Goal: Information Seeking & Learning: Understand process/instructions

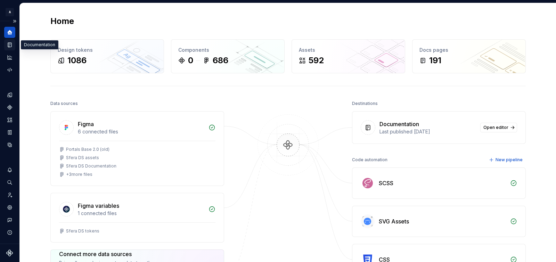
click at [10, 47] on icon "Documentation" at bounding box center [9, 45] width 3 height 5
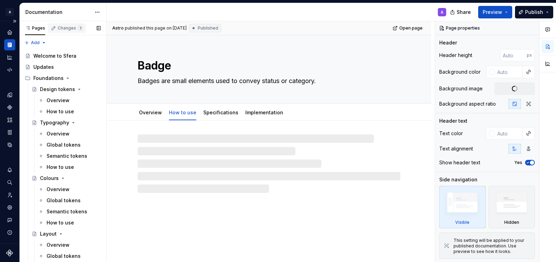
click at [68, 28] on div "Changes 1" at bounding box center [70, 28] width 25 height 6
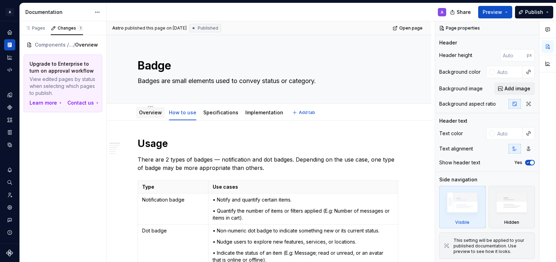
click at [150, 114] on link "Overview" at bounding box center [150, 112] width 23 height 6
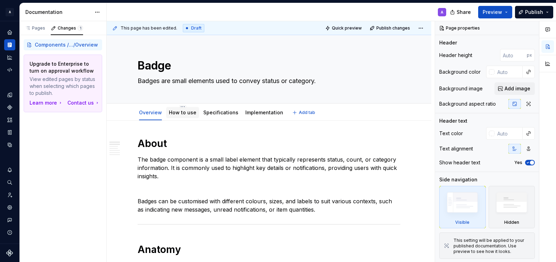
click at [183, 116] on div "How to use" at bounding box center [182, 112] width 27 height 8
click at [38, 28] on div "Pages" at bounding box center [35, 28] width 20 height 6
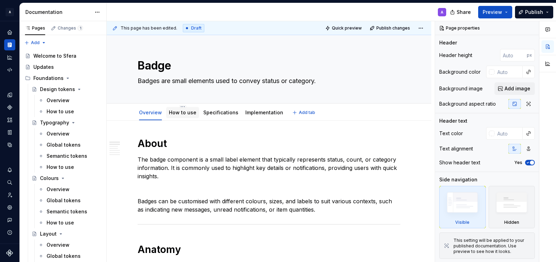
click at [183, 114] on link "How to use" at bounding box center [182, 112] width 27 height 6
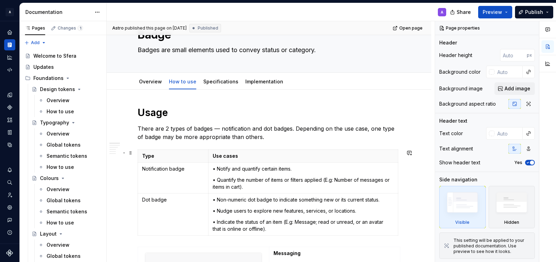
scroll to position [30, 0]
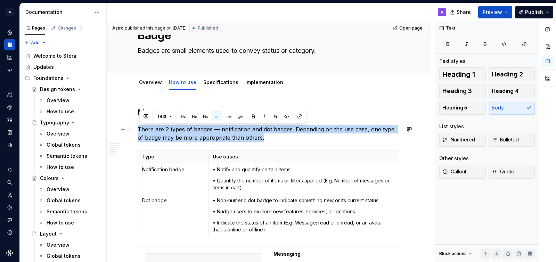
drag, startPoint x: 270, startPoint y: 137, endPoint x: 140, endPoint y: 130, distance: 129.5
click at [140, 130] on p "There are 2 types of badges — notification and dot badges. Depending on the use…" at bounding box center [269, 133] width 263 height 17
copy p "There are 2 types of badges — notification and dot badges. Depending on the use…"
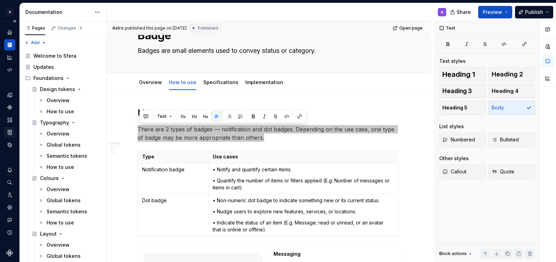
type textarea "*"
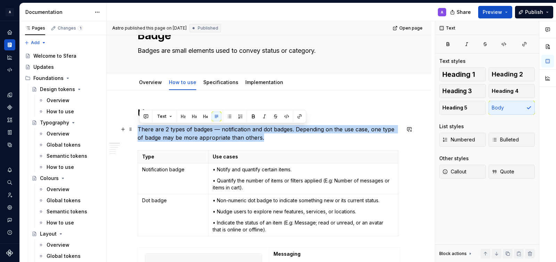
click at [253, 126] on p "There are 2 types of badges — notification and dot badges. Depending on the use…" at bounding box center [269, 133] width 263 height 17
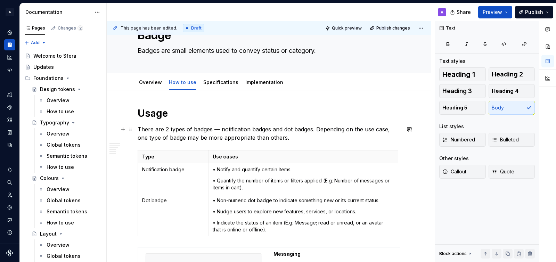
click at [222, 129] on p "There are 2 types of badges — notification badges and dot badges. Depending on …" at bounding box center [269, 133] width 263 height 17
click at [371, 139] on p "There are 2 types of badges used for Sfera, which are notification badges and d…" at bounding box center [269, 133] width 263 height 17
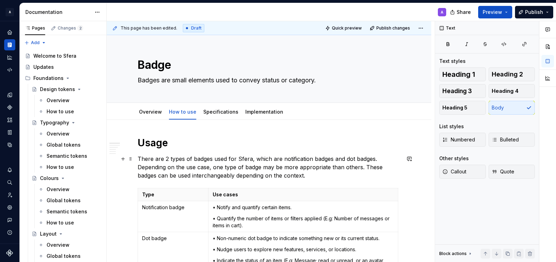
scroll to position [13, 0]
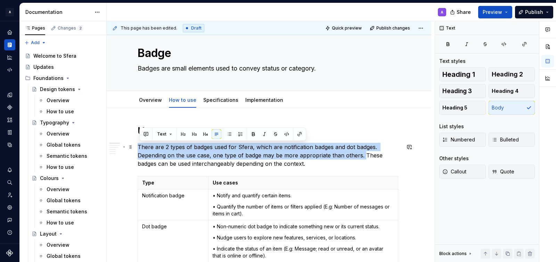
drag, startPoint x: 366, startPoint y: 155, endPoint x: 137, endPoint y: 144, distance: 229.2
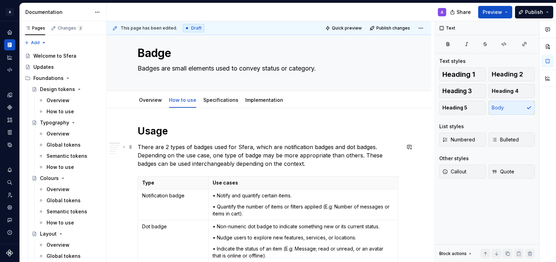
click at [155, 158] on p "There are 2 types of badges used for Sfera, which are notification badges and d…" at bounding box center [269, 155] width 263 height 25
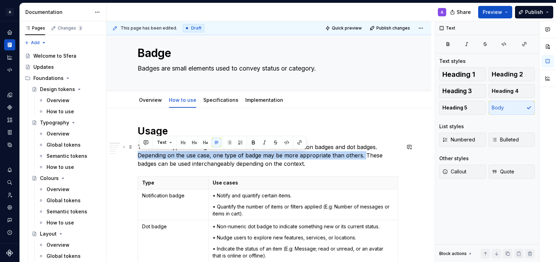
drag, startPoint x: 365, startPoint y: 157, endPoint x: 139, endPoint y: 158, distance: 225.4
click at [139, 158] on p "There are 2 types of badges used for Sfera, which are notification badges and d…" at bounding box center [269, 155] width 263 height 25
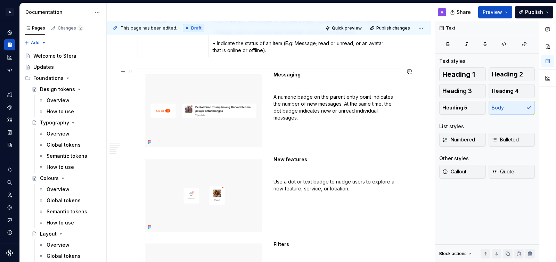
scroll to position [211, 0]
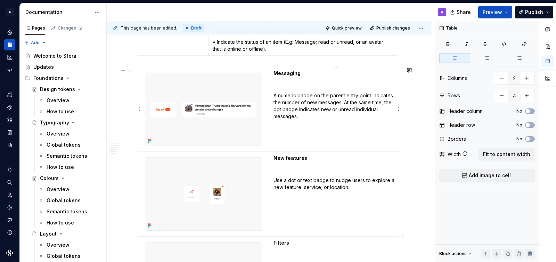
click at [306, 119] on p "A numeric badge on the parent entry point indicates the number of new messages.…" at bounding box center [334, 106] width 122 height 28
click at [306, 118] on p "A numeric badge on the parent entry point indicates the number of new messages.…" at bounding box center [334, 106] width 122 height 28
click at [324, 120] on td "Messaging A numeric badge on the parent entry point indicates the number of new…" at bounding box center [334, 109] width 131 height 85
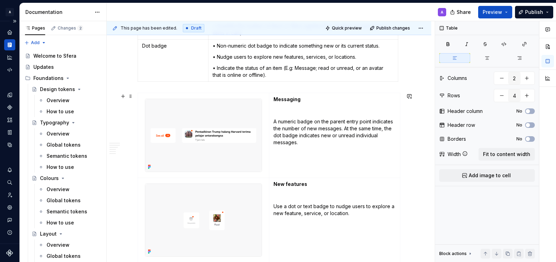
scroll to position [171, 0]
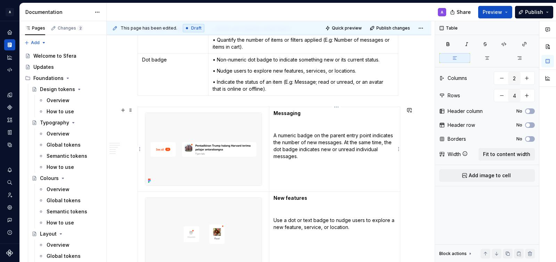
click at [312, 160] on td "Messaging A numeric badge on the parent entry point indicates the number of new…" at bounding box center [334, 149] width 131 height 85
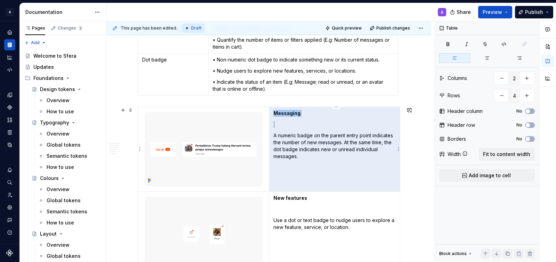
drag, startPoint x: 346, startPoint y: 143, endPoint x: 278, endPoint y: 141, distance: 68.1
click at [278, 141] on p "A numeric badge on the parent entry point indicates the number of new messages.…" at bounding box center [334, 146] width 122 height 28
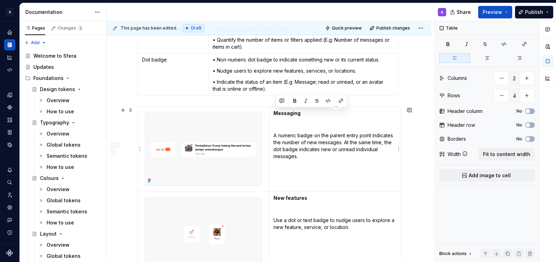
click at [273, 138] on td "Messaging A numeric badge on the parent entry point indicates the number of new…" at bounding box center [334, 149] width 131 height 85
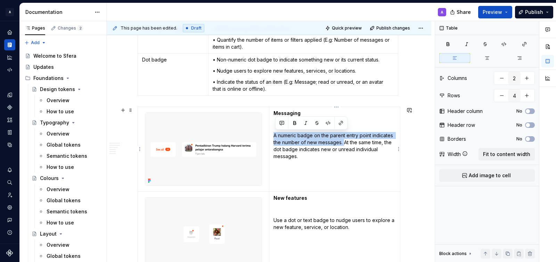
drag, startPoint x: 276, startPoint y: 136, endPoint x: 346, endPoint y: 142, distance: 69.8
click at [345, 142] on p "A numeric badge on the parent entry point indicates the number of new messages.…" at bounding box center [334, 146] width 122 height 28
copy p "A numeric badge on the parent entry point indicates the number of new messages."
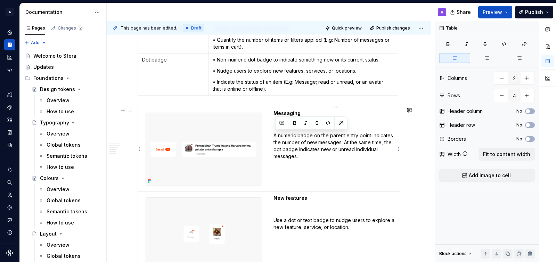
click at [318, 156] on p "A numeric badge on the parent entry point indicates the number of new messages.…" at bounding box center [334, 146] width 122 height 28
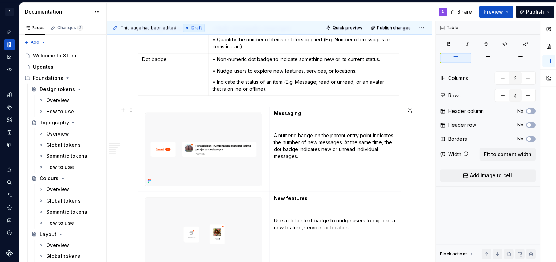
scroll to position [0, 0]
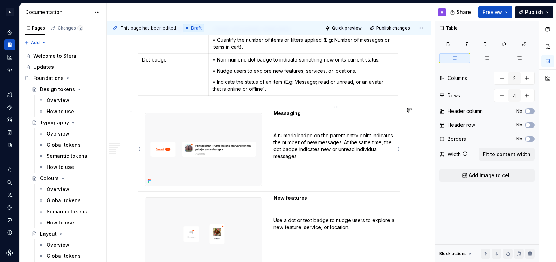
click at [370, 140] on p "A numeric badge on the parent entry point indicates the number of new messages.…" at bounding box center [334, 146] width 122 height 28
drag, startPoint x: 386, startPoint y: 142, endPoint x: 359, endPoint y: 142, distance: 26.4
click at [359, 142] on p "A numeric badge on the parent entry point indicates the number of new messages.…" at bounding box center [334, 146] width 122 height 28
click at [366, 160] on td "Messaging A numeric badge on the parent entry point indicates the number of new…" at bounding box center [334, 149] width 131 height 85
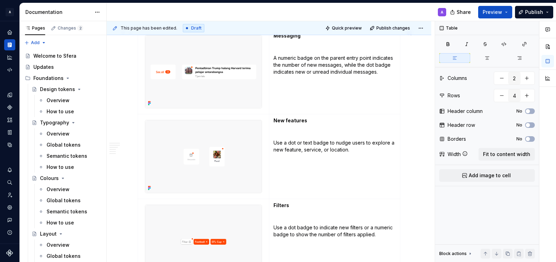
scroll to position [248, 0]
click at [378, 149] on p "Use a dot or text badge to nudge users to explore a new feature, service, or lo…" at bounding box center [334, 147] width 122 height 14
click at [389, 155] on p "Use a dot or text badge to nudge users to explore a new feature, service, or lo…" at bounding box center [334, 150] width 122 height 21
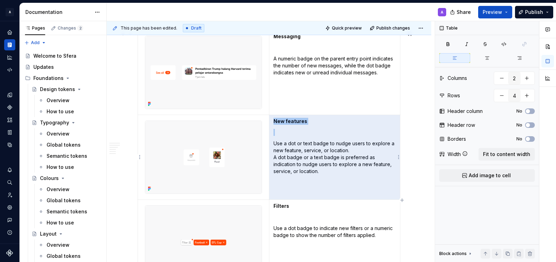
drag, startPoint x: 359, startPoint y: 153, endPoint x: 290, endPoint y: 142, distance: 70.0
click at [290, 142] on p "Use a dot or text badge to nudge users to explore a new feature, service, or lo…" at bounding box center [334, 157] width 122 height 35
click at [373, 148] on p "Use a dot or text badge to nudge users to explore a new feature, service, or lo…" at bounding box center [334, 157] width 122 height 35
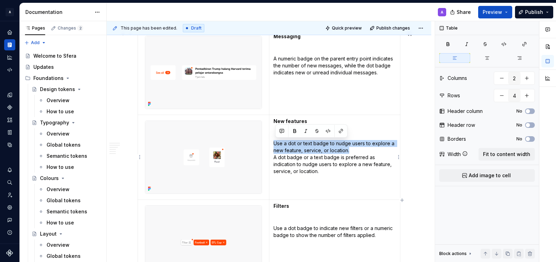
drag, startPoint x: 362, startPoint y: 151, endPoint x: 279, endPoint y: 137, distance: 83.4
click at [279, 138] on td "New features Use a dot or text badge to nudge users to explore a new feature, s…" at bounding box center [334, 157] width 131 height 85
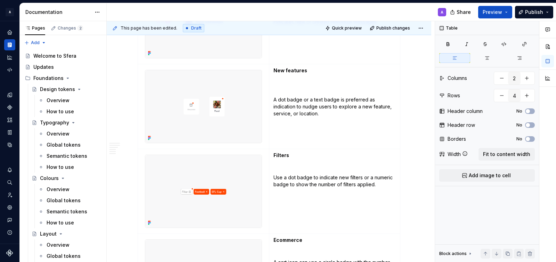
scroll to position [312, 0]
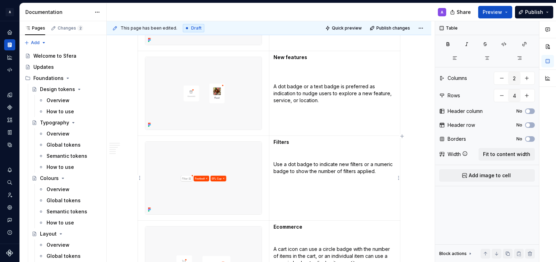
click at [385, 173] on p "Use a dot badge to indicate new filters or a numeric badge to show the number o…" at bounding box center [334, 168] width 122 height 14
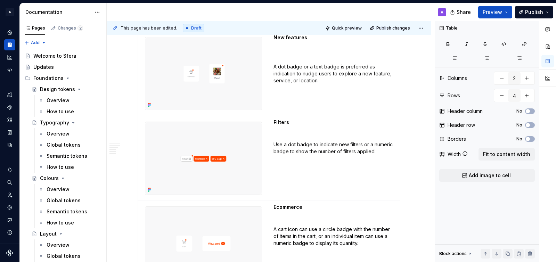
scroll to position [336, 0]
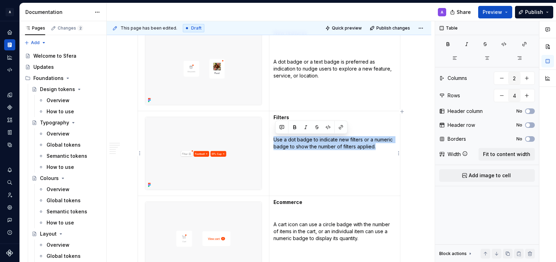
drag, startPoint x: 275, startPoint y: 139, endPoint x: 372, endPoint y: 168, distance: 100.6
click at [372, 168] on td "Filters Use a dot badge to indicate new filters or a numeric badge to show the …" at bounding box center [334, 153] width 131 height 85
copy p "Use a dot badge to indicate new filters or a numeric badge to show the number o…"
click at [336, 140] on p "Use a dot badge to indicate new filters or a numeric badge to show the number o…" at bounding box center [334, 143] width 122 height 14
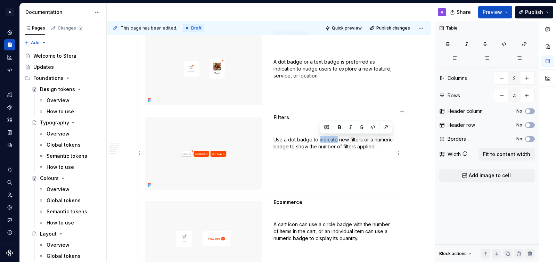
click at [292, 144] on p "Use a dot badge to indicate new filters or a numeric badge to show the number o…" at bounding box center [334, 143] width 122 height 14
click at [366, 140] on p "Use a dot badge to indicate new filters or a numeric badge to show the number o…" at bounding box center [334, 143] width 122 height 14
click at [365, 141] on p "Use a dot badge to indicate new filters or a numeric badge to show the number o…" at bounding box center [334, 143] width 122 height 14
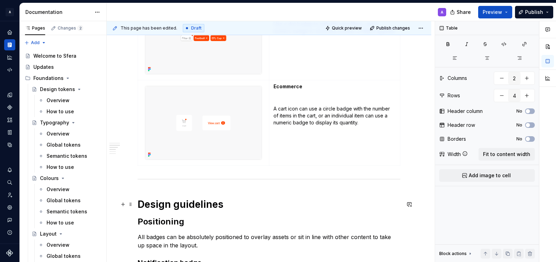
scroll to position [453, 0]
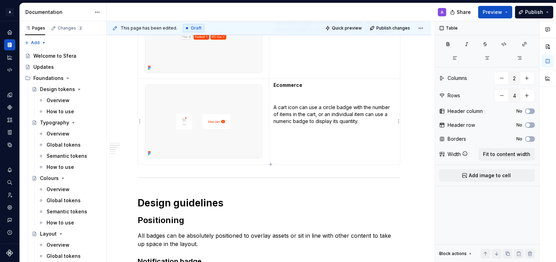
click at [316, 119] on p "A cart icon can use a circle badge with the number of items in the cart, or an …" at bounding box center [334, 114] width 122 height 21
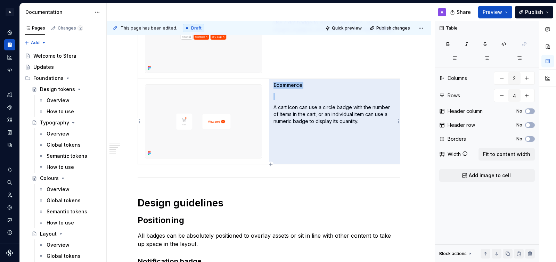
click at [322, 114] on p "A cart icon can use a circle badge with the number of items in the cart, or an …" at bounding box center [334, 114] width 122 height 21
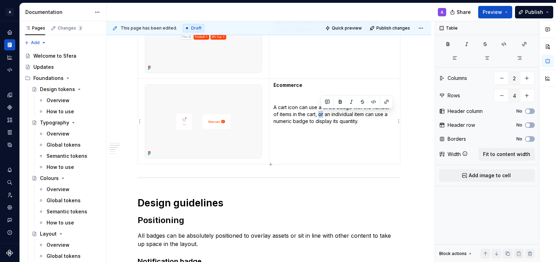
click at [309, 111] on p "A cart icon can use a circle badge with the number of items in the cart, or an …" at bounding box center [334, 114] width 122 height 21
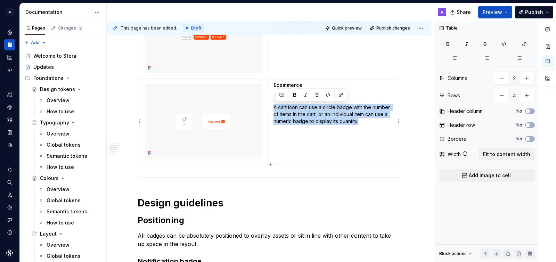
drag, startPoint x: 375, startPoint y: 124, endPoint x: 273, endPoint y: 109, distance: 102.9
click at [273, 109] on td "Ecommerce A cart icon can use a circle badge with the number of items in the ca…" at bounding box center [334, 122] width 131 height 86
copy p "A cart icon can use a circle badge with the number of items in the cart, or an …"
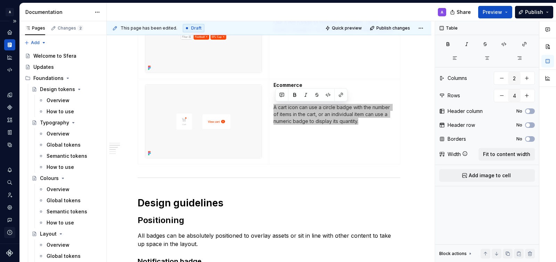
scroll to position [453, 0]
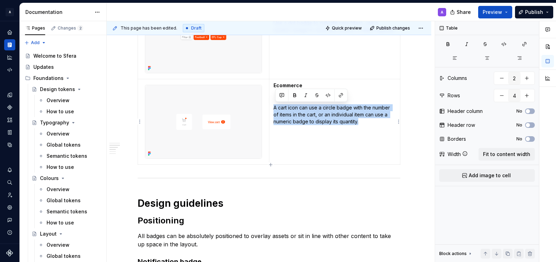
click at [285, 130] on td "Ecommerce A cart icon can use a circle badge with the number of items in the ca…" at bounding box center [334, 122] width 131 height 86
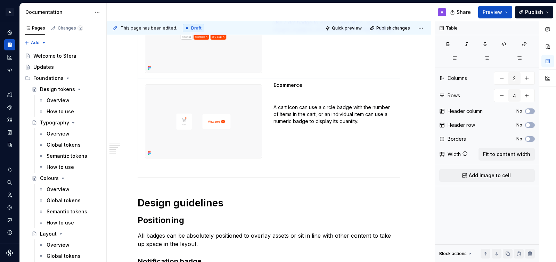
scroll to position [455, 0]
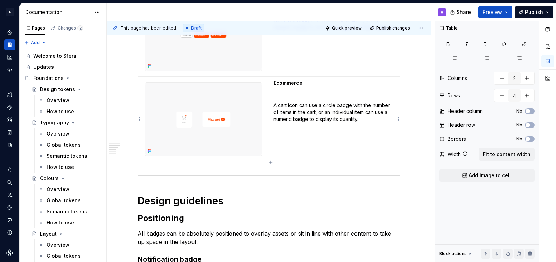
click at [321, 105] on p "A cart icon can use a circle badge with the number of items in the cart, or an …" at bounding box center [334, 112] width 122 height 21
click at [338, 103] on p "A cart icon can use a circle badge with the number of items in the cart, or an …" at bounding box center [334, 112] width 122 height 21
click at [331, 104] on p "A cart icon can use a circle badge with the number of items in the cart, or an …" at bounding box center [334, 112] width 122 height 21
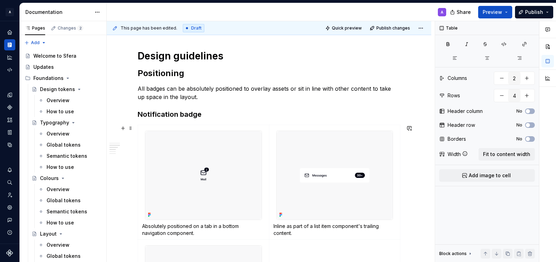
scroll to position [605, 0]
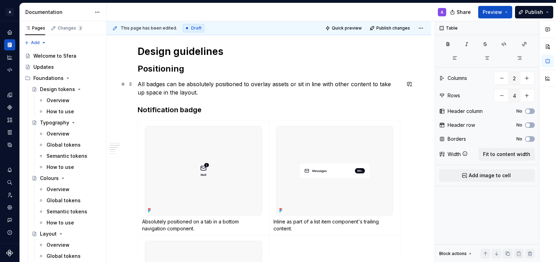
click at [157, 86] on p "All badges can be absolutely positioned to overlay assets or sit in line with o…" at bounding box center [269, 88] width 263 height 17
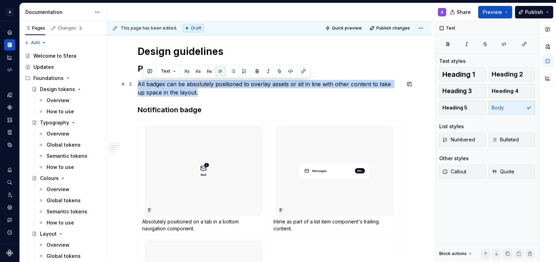
drag, startPoint x: 198, startPoint y: 96, endPoint x: 140, endPoint y: 85, distance: 59.0
click at [139, 85] on p "All badges can be absolutely positioned to overlay assets or sit in line with o…" at bounding box center [269, 88] width 263 height 17
copy p "All badges can be absolutely positioned to overlay assets or sit in line with o…"
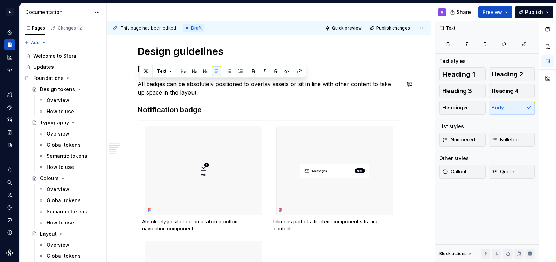
click at [226, 88] on p "All badges can be absolutely positioned to overlay assets or sit in line with o…" at bounding box center [269, 88] width 263 height 17
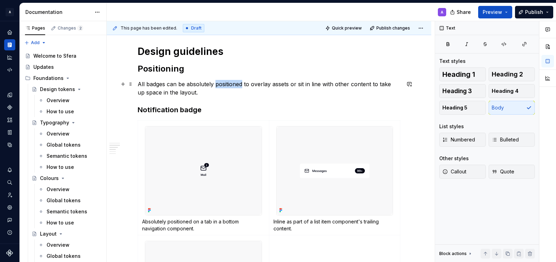
click at [226, 88] on p "All badges can be absolutely positioned to overlay assets or sit in line with o…" at bounding box center [269, 88] width 263 height 17
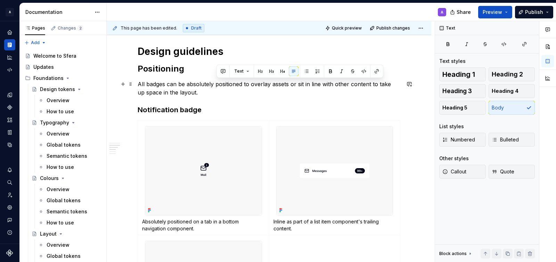
click at [243, 88] on p "All badges can be absolutely positioned to overlay assets or sit in line with o…" at bounding box center [269, 88] width 263 height 17
click at [176, 84] on p "All badges can be absolutely positioned to overlay assets or sit in line with o…" at bounding box center [269, 88] width 263 height 17
click at [153, 83] on p "All badges can be absolutely positioned to overlay assets or sit in line with o…" at bounding box center [269, 88] width 263 height 17
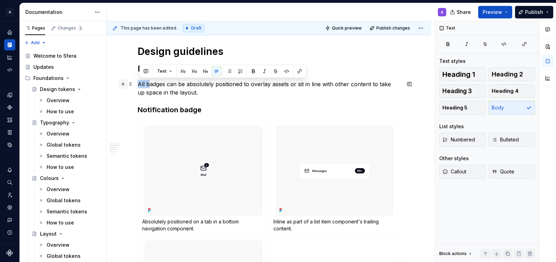
drag, startPoint x: 151, startPoint y: 83, endPoint x: 125, endPoint y: 84, distance: 25.7
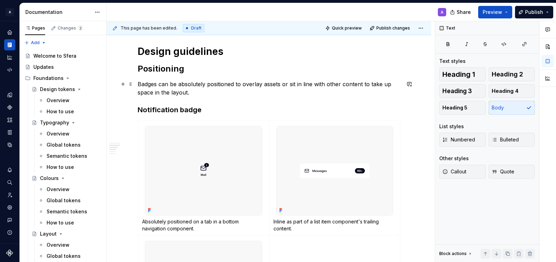
click at [198, 92] on p "Badges can be absolutely positioned to overlay assets or sit in line with other…" at bounding box center [269, 88] width 263 height 17
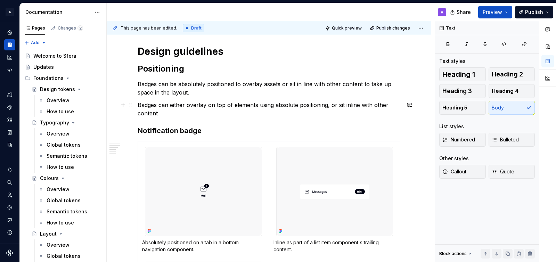
click at [150, 110] on p "Badges can either overlay on top of elements using absolute positioning, or sit…" at bounding box center [269, 109] width 263 height 17
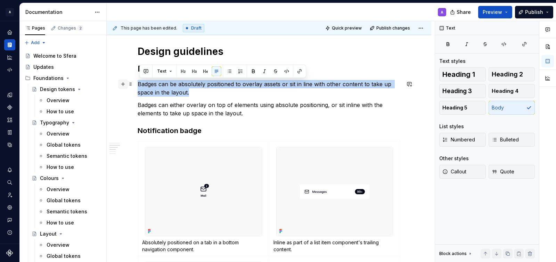
drag, startPoint x: 208, startPoint y: 91, endPoint x: 126, endPoint y: 81, distance: 82.6
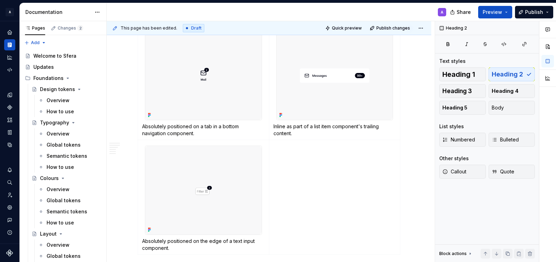
scroll to position [700, 0]
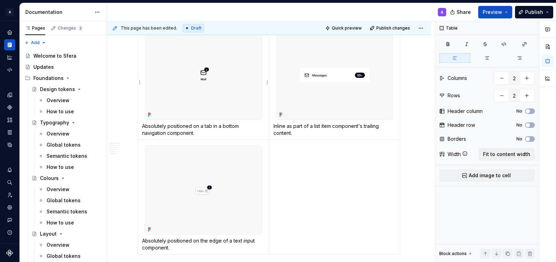
click at [170, 125] on p "Absolutely positioned on a tab in a bottom navigation component." at bounding box center [203, 130] width 123 height 14
click at [168, 126] on p "Absolutely positioned on a tab in a bottom navigation component." at bounding box center [203, 130] width 123 height 14
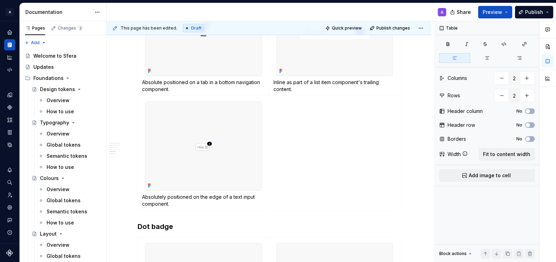
scroll to position [747, 0]
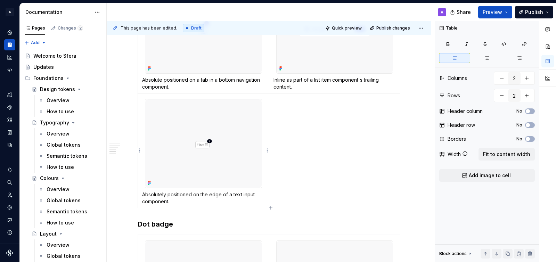
click at [167, 193] on p "Absolutely positioned on the edge of a text input component." at bounding box center [203, 198] width 123 height 14
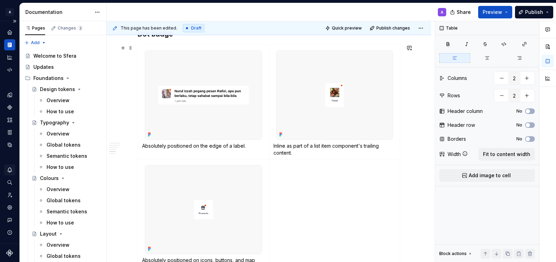
scroll to position [937, 0]
click at [168, 146] on p "Absolutely positioned on the edge of a label." at bounding box center [203, 145] width 123 height 7
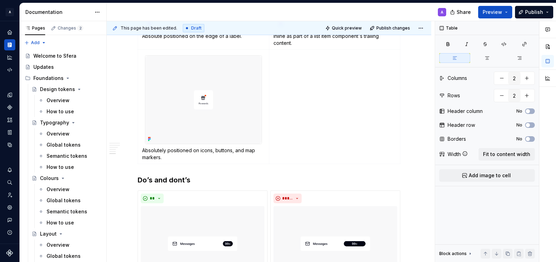
scroll to position [1047, 0]
click at [167, 149] on p "Absolutely positioned on icons, buttons, and map markers." at bounding box center [203, 153] width 123 height 14
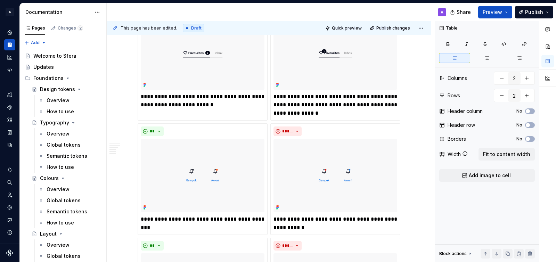
scroll to position [1344, 0]
click at [327, 99] on p "**********" at bounding box center [335, 104] width 124 height 25
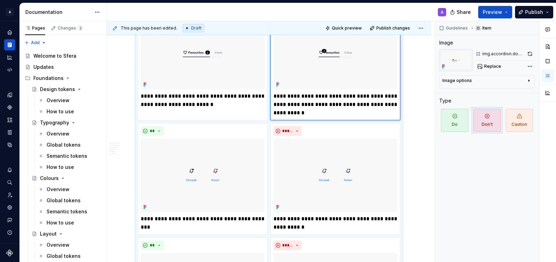
type textarea "*"
click at [296, 96] on p "**********" at bounding box center [335, 104] width 124 height 25
click at [305, 104] on p "**********" at bounding box center [335, 104] width 124 height 25
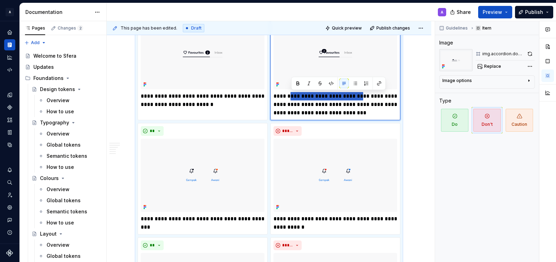
drag, startPoint x: 291, startPoint y: 95, endPoint x: 360, endPoint y: 91, distance: 69.6
click at [360, 92] on p "**********" at bounding box center [335, 104] width 124 height 25
click at [354, 96] on p "**********" at bounding box center [335, 104] width 124 height 25
drag, startPoint x: 359, startPoint y: 97, endPoint x: 290, endPoint y: 94, distance: 69.2
click at [290, 94] on p "**********" at bounding box center [335, 104] width 124 height 25
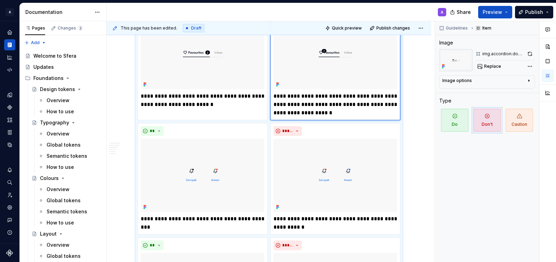
click at [387, 95] on p "**********" at bounding box center [335, 104] width 124 height 25
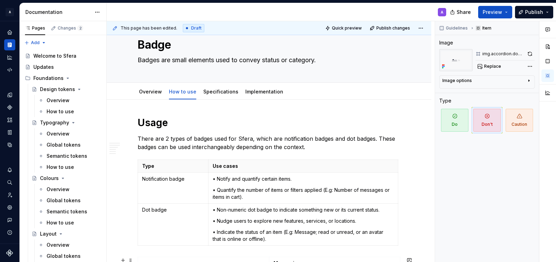
scroll to position [0, 0]
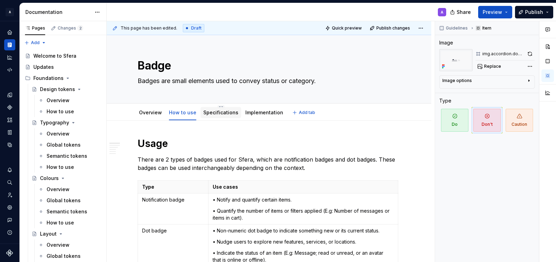
click at [213, 108] on div "Specifications" at bounding box center [220, 112] width 35 height 8
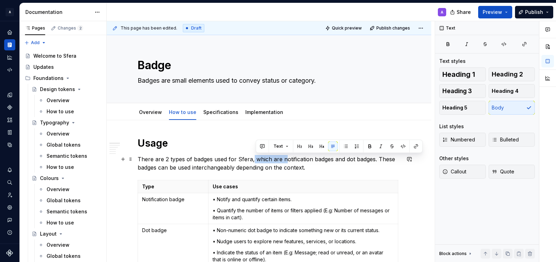
drag, startPoint x: 286, startPoint y: 160, endPoint x: 254, endPoint y: 158, distance: 31.3
click at [254, 158] on p "There are 2 types of badges used for Sfera, which are notification badges and d…" at bounding box center [269, 163] width 263 height 17
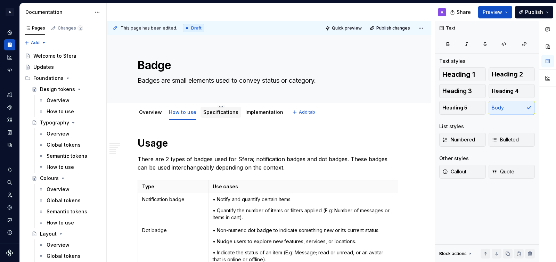
click at [222, 112] on link "Specifications" at bounding box center [220, 112] width 35 height 6
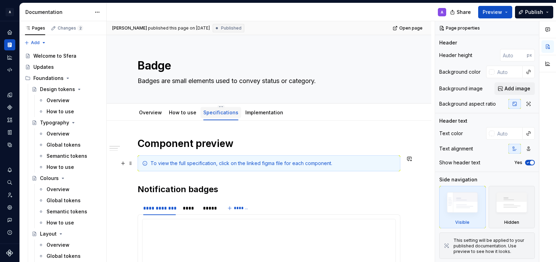
scroll to position [0, 0]
click at [248, 112] on link "Implementation" at bounding box center [264, 112] width 38 height 6
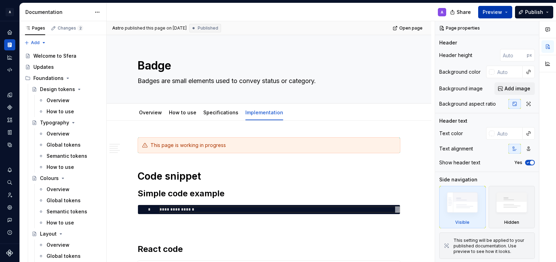
click at [510, 13] on button "Preview" at bounding box center [495, 12] width 34 height 13
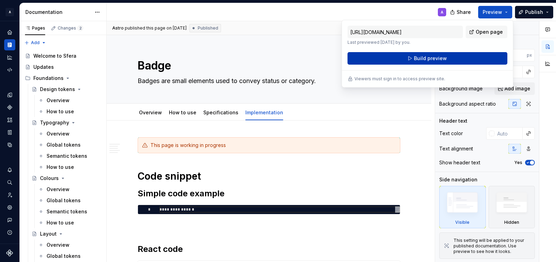
click at [469, 59] on button "Build preview" at bounding box center [427, 58] width 160 height 13
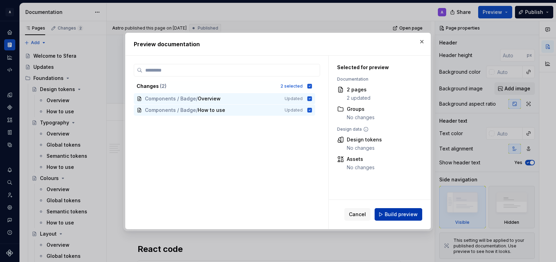
click at [398, 214] on span "Build preview" at bounding box center [401, 214] width 33 height 7
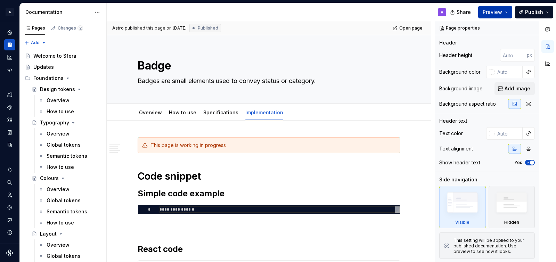
click at [494, 13] on span "Preview" at bounding box center [492, 12] width 19 height 7
click at [534, 16] on button "Publish" at bounding box center [534, 12] width 38 height 13
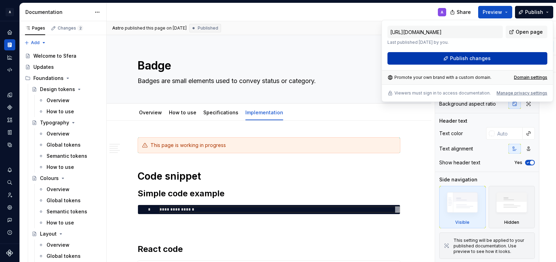
click at [483, 59] on span "Publish changes" at bounding box center [470, 58] width 41 height 7
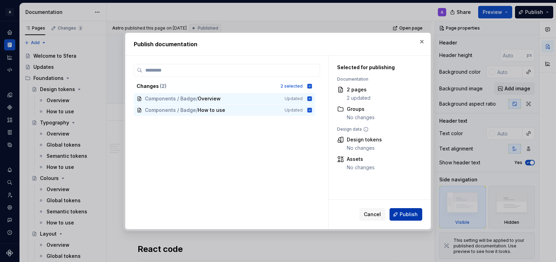
click at [411, 216] on span "Publish" at bounding box center [408, 214] width 18 height 7
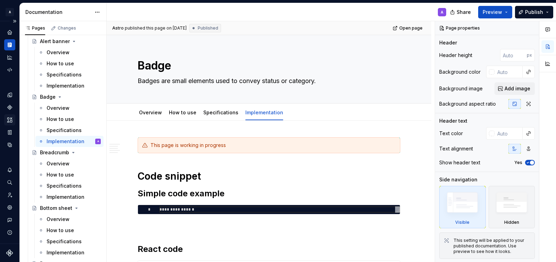
scroll to position [545, 0]
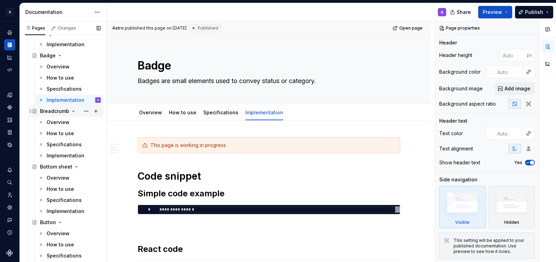
click at [49, 110] on div "Breadcrumb" at bounding box center [54, 111] width 29 height 7
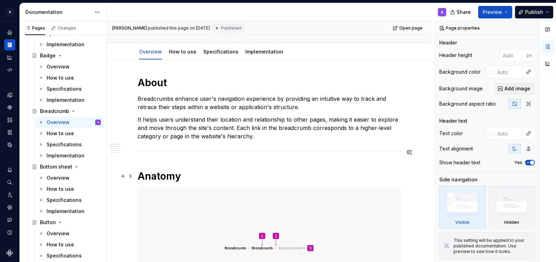
scroll to position [64, 0]
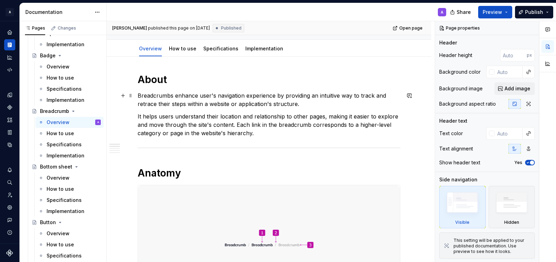
type textarea "*"
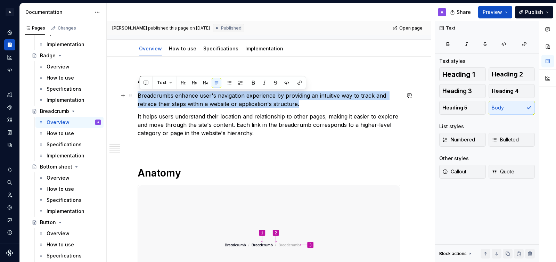
drag, startPoint x: 139, startPoint y: 95, endPoint x: 307, endPoint y: 104, distance: 168.7
click at [308, 104] on p "Breadcrumbs enhance user's navigation experience by providing an intuitive way …" at bounding box center [269, 99] width 263 height 17
copy p "Breadcrumbs enhance user's navigation experience by providing an intuitive way …"
click at [307, 104] on p "Breadcrumbs enhance user's navigation experience by providing an intuitive way …" at bounding box center [269, 99] width 263 height 17
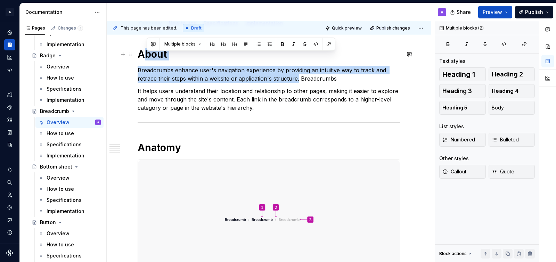
scroll to position [83, 0]
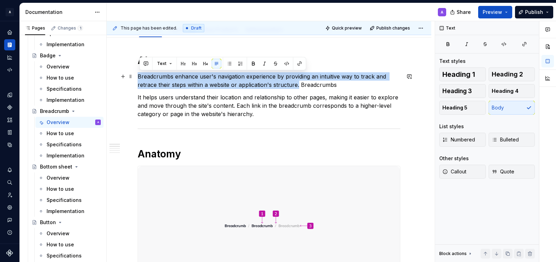
drag, startPoint x: 300, startPoint y: 65, endPoint x: 139, endPoint y: 76, distance: 161.2
click at [139, 76] on p "Breadcrumbs enhance user's navigation experience by providing an intuitive way …" at bounding box center [269, 80] width 263 height 17
copy p "Breadcrumbs enhance user's navigation experience by providing an intuitive way …"
click at [170, 96] on p "It helps users understand their location and relationship to other pages, makin…" at bounding box center [269, 105] width 263 height 25
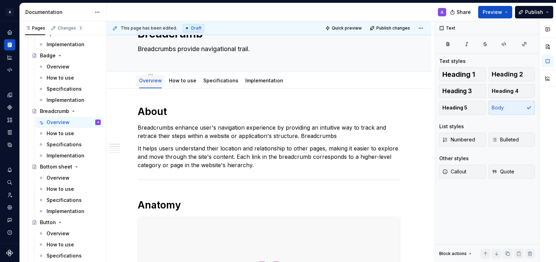
scroll to position [32, 0]
type textarea "*"
